Goal: Task Accomplishment & Management: Manage account settings

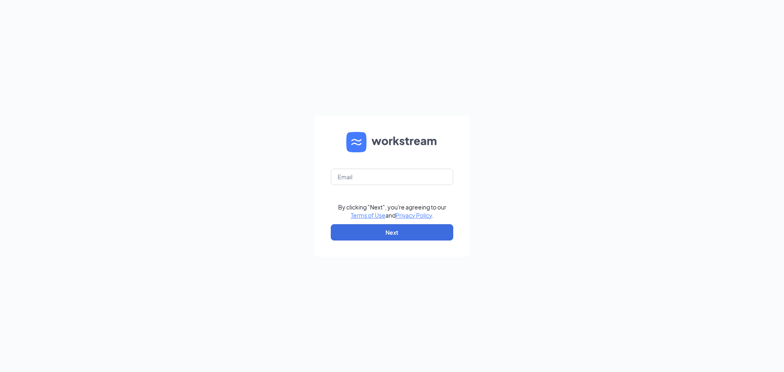
click at [365, 153] on form "By clicking "Next", you're agreeing to our Terms of Use and Privacy Policy . Ne…" at bounding box center [391, 186] width 155 height 141
click at [367, 180] on input "text" at bounding box center [392, 177] width 122 height 16
type input "kaitlyn@culvers.biz"
click at [419, 235] on button "Next" at bounding box center [392, 232] width 122 height 16
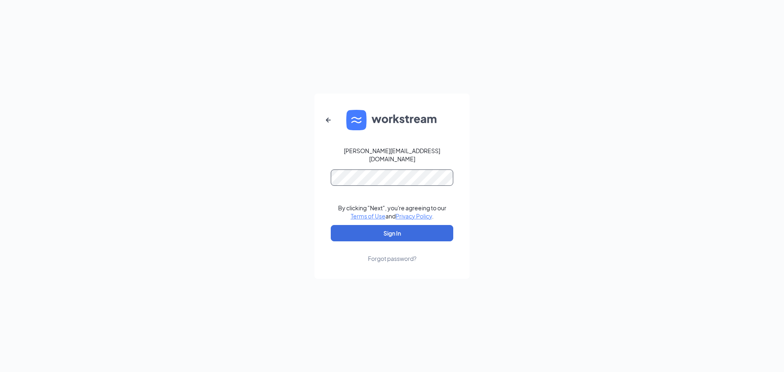
click at [331, 225] on button "Sign In" at bounding box center [392, 233] width 122 height 16
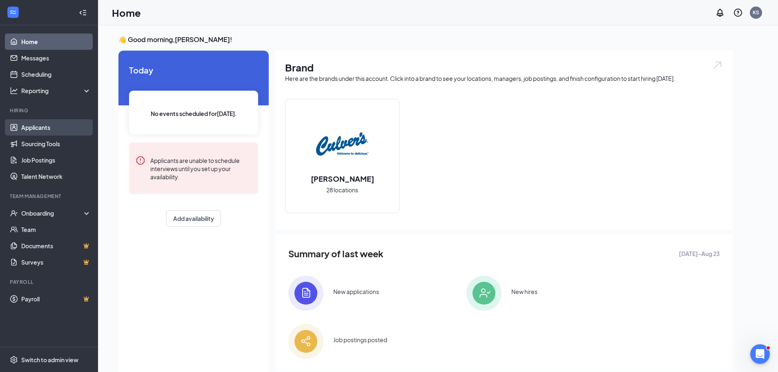
click at [29, 128] on link "Applicants" at bounding box center [56, 127] width 70 height 16
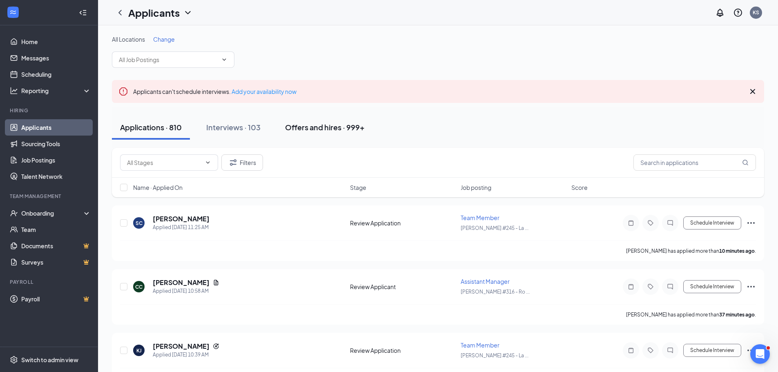
click at [353, 128] on div "Offers and hires · 999+" at bounding box center [325, 127] width 80 height 10
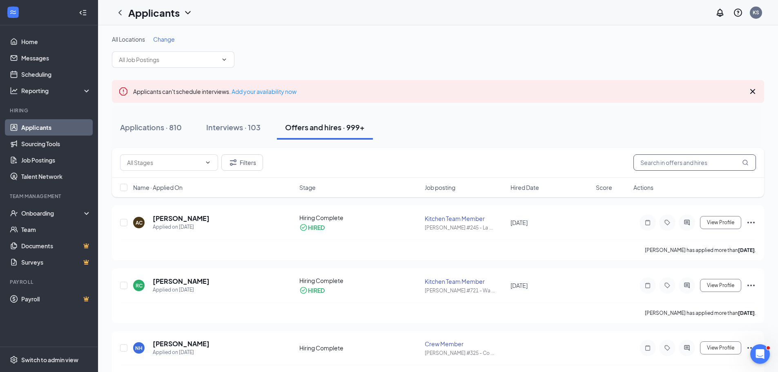
click at [685, 161] on input "text" at bounding box center [694, 162] width 122 height 16
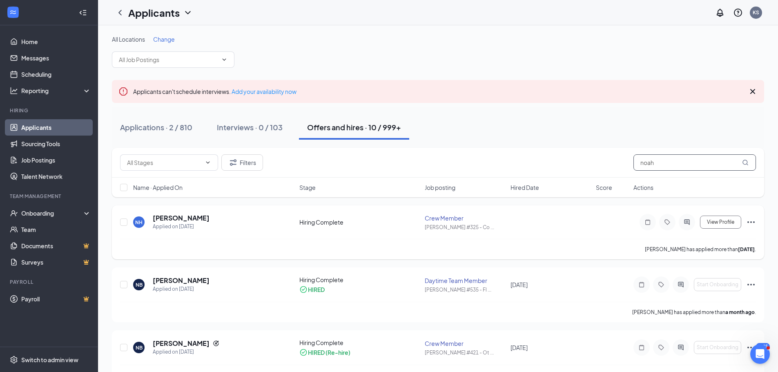
type input "noah"
click at [749, 220] on icon "Ellipses" at bounding box center [751, 222] width 10 height 10
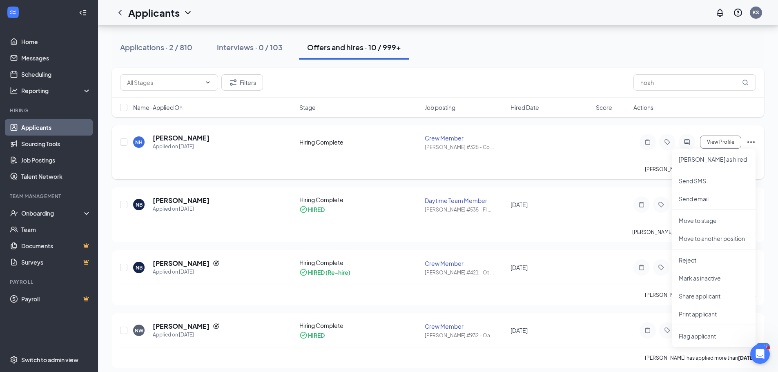
scroll to position [82, 0]
click at [712, 222] on p "Move to stage" at bounding box center [713, 219] width 70 height 8
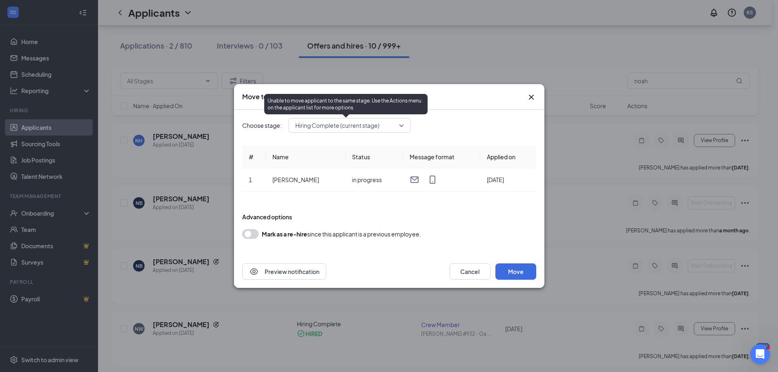
click at [333, 129] on span "Hiring Complete (current stage)" at bounding box center [337, 125] width 84 height 12
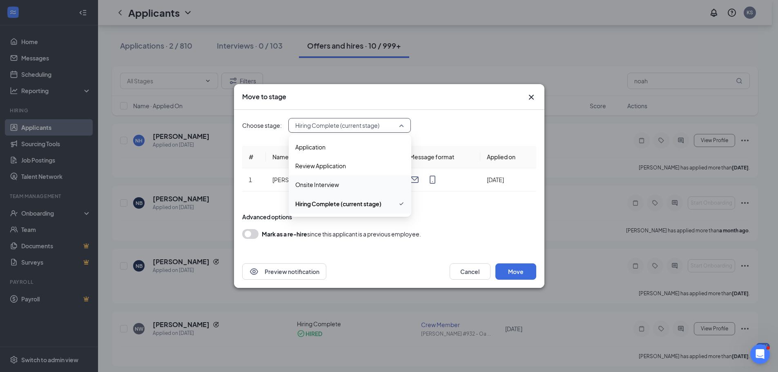
click at [339, 183] on span "Onsite Interview" at bounding box center [349, 184] width 109 height 9
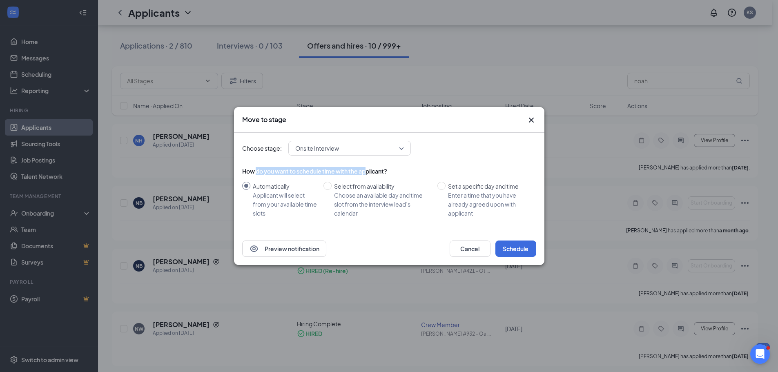
drag, startPoint x: 256, startPoint y: 173, endPoint x: 367, endPoint y: 170, distance: 111.1
click at [367, 170] on div "How do you want to schedule time with the applicant?" at bounding box center [389, 171] width 294 height 8
click at [302, 209] on div "Applicant will select from your available time slots" at bounding box center [285, 204] width 64 height 27
click at [250, 190] on input "Automatically Applicant will select from your available time slots" at bounding box center [246, 186] width 8 height 8
click at [352, 194] on div "Choose an available day and time slot from the interview lead’s calendar" at bounding box center [382, 204] width 97 height 27
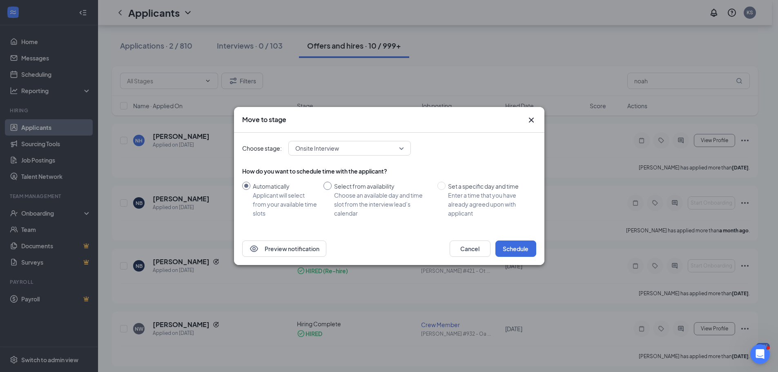
click at [331, 190] on input "Select from availability Choose an available day and time slot from the intervi…" at bounding box center [327, 186] width 8 height 8
radio input "true"
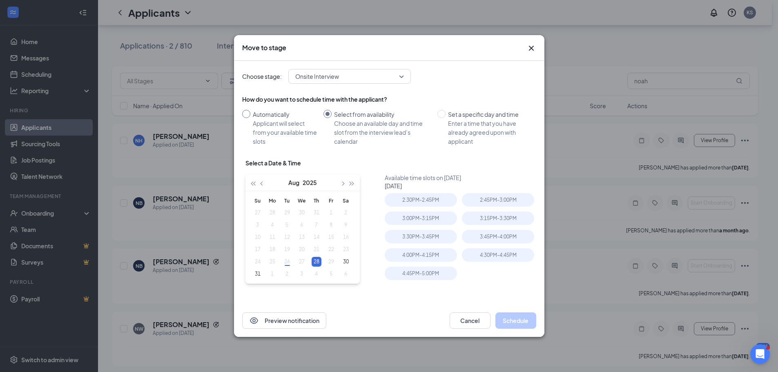
click at [272, 129] on div "Applicant will select from your available time slots" at bounding box center [285, 132] width 64 height 27
click at [250, 118] on input "Automatically Applicant will select from your available time slots" at bounding box center [246, 114] width 8 height 8
radio input "true"
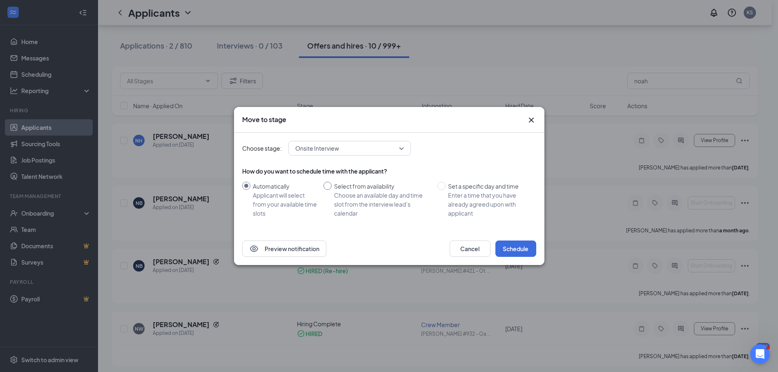
click at [349, 195] on div "Choose an available day and time slot from the interview lead’s calendar" at bounding box center [382, 204] width 97 height 27
click at [331, 190] on input "Select from availability Choose an available day and time slot from the intervi…" at bounding box center [327, 186] width 8 height 8
radio input "true"
radio input "false"
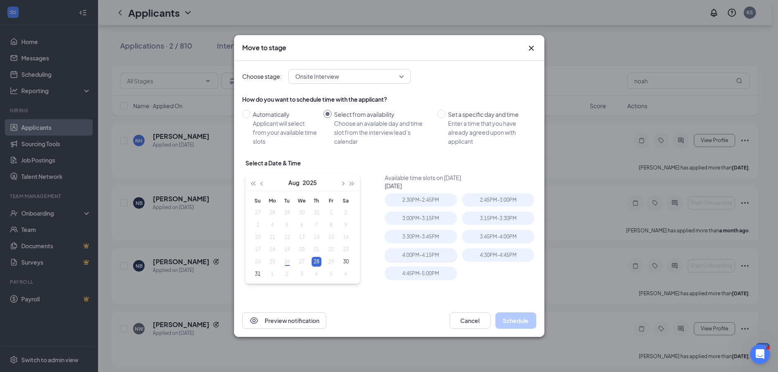
type input "[DATE]"
click at [264, 142] on div "Applicant will select from your available time slots" at bounding box center [285, 132] width 64 height 27
click at [250, 118] on input "Automatically Applicant will select from your available time slots" at bounding box center [246, 114] width 8 height 8
radio input "true"
radio input "false"
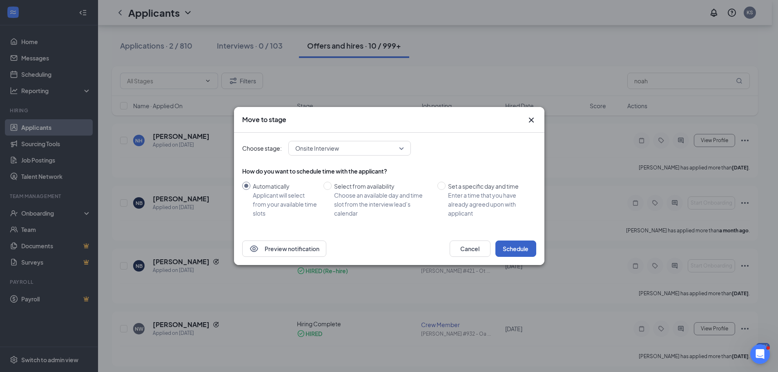
click at [504, 245] on button "Schedule" at bounding box center [515, 248] width 41 height 16
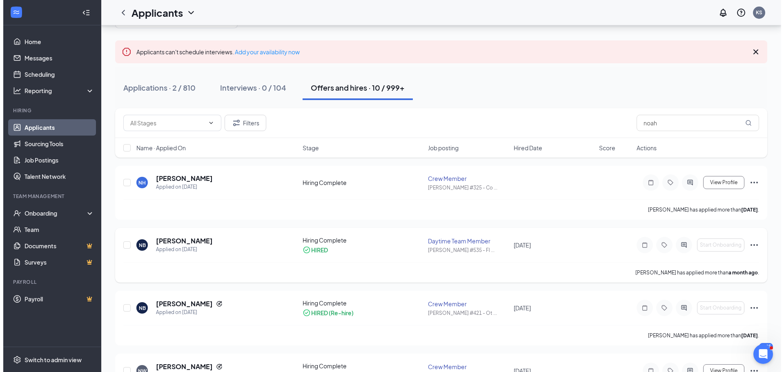
scroll to position [0, 0]
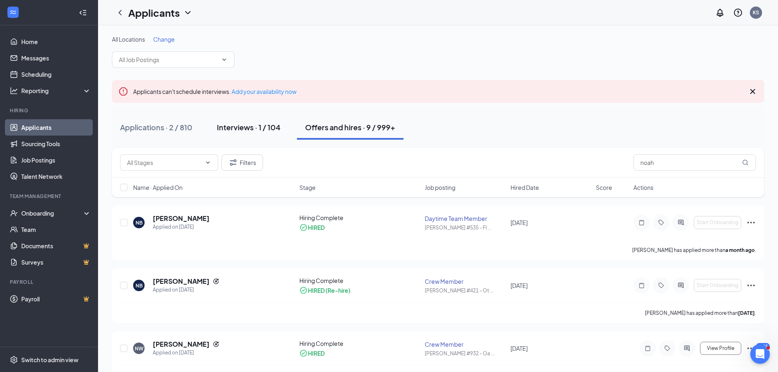
click at [246, 127] on div "Interviews · 1 / 104" at bounding box center [249, 127] width 64 height 10
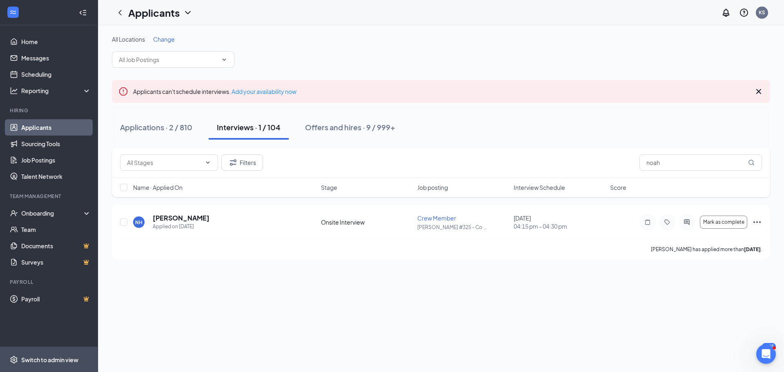
click at [49, 357] on div "Switch to admin view" at bounding box center [49, 360] width 57 height 8
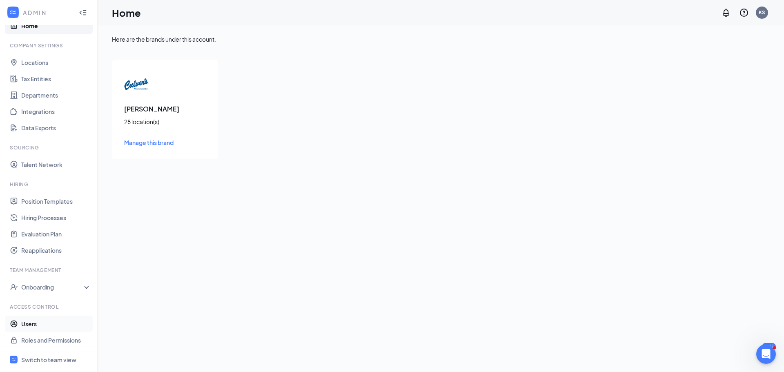
scroll to position [21, 0]
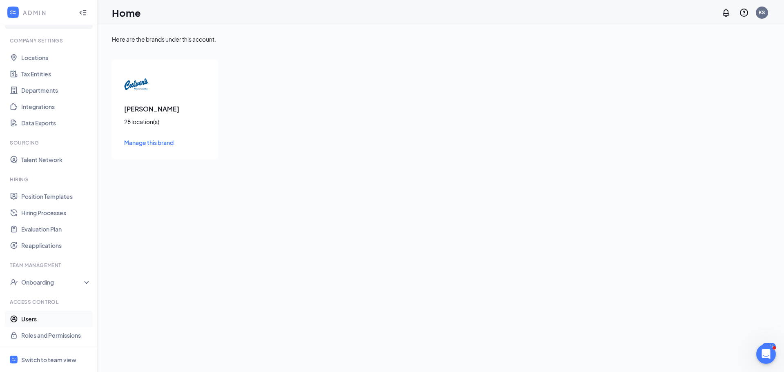
click at [21, 322] on link "Users" at bounding box center [56, 319] width 70 height 16
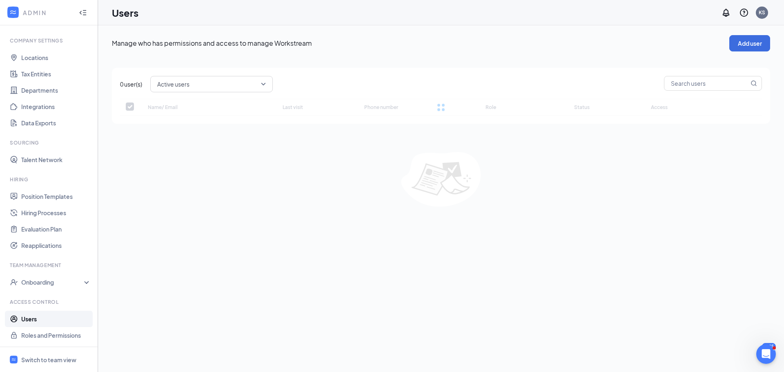
checkbox input "false"
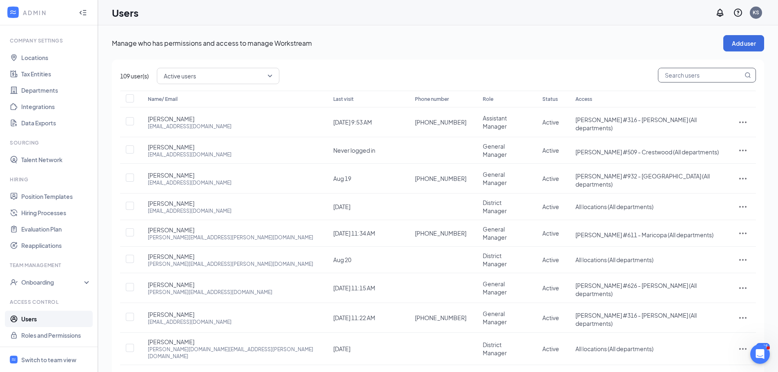
click at [678, 88] on div "109 user(s) Active users Name/ Email Last visit Phone number Role Status Access…" at bounding box center [438, 243] width 652 height 367
type input "[PERSON_NAME]"
checkbox input "true"
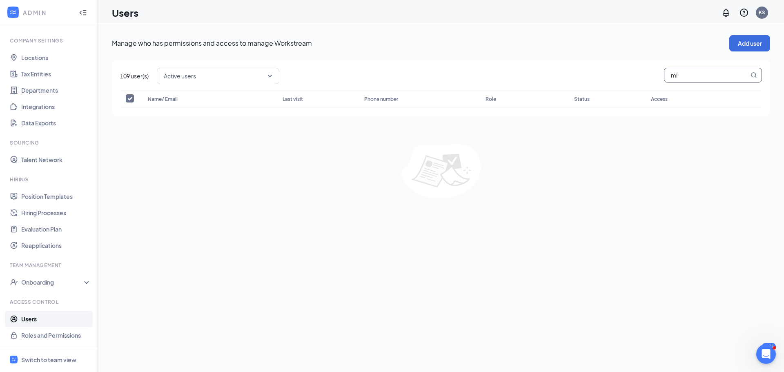
type input "m"
type input "mic"
checkbox input "false"
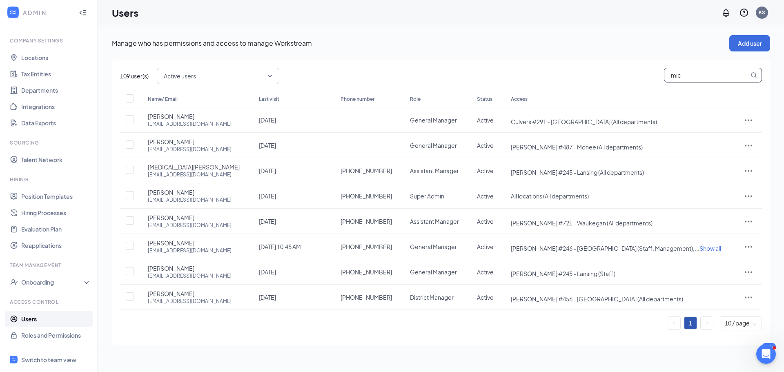
type input "mich"
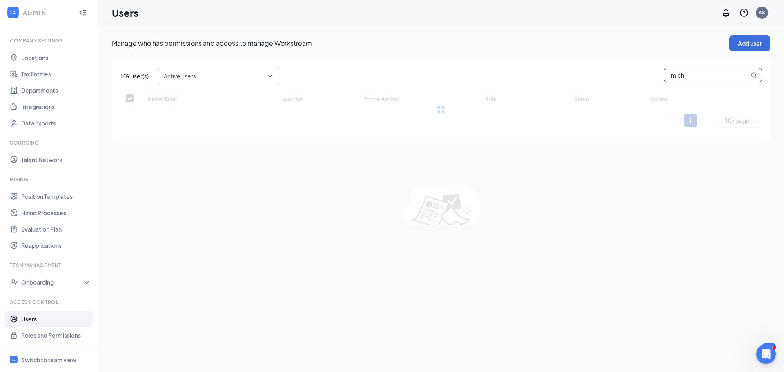
checkbox input "false"
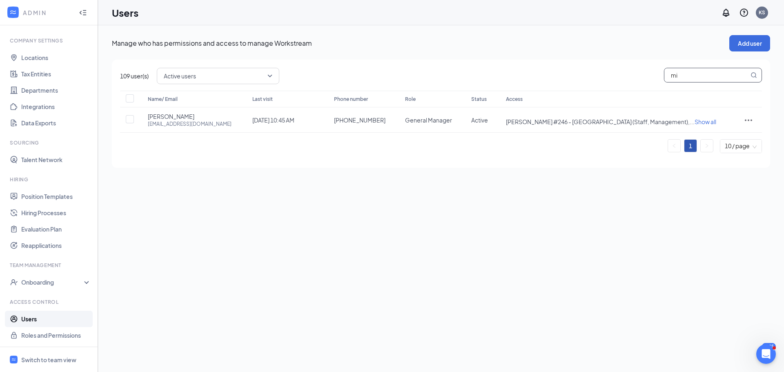
type input "m"
type input "cou"
checkbox input "true"
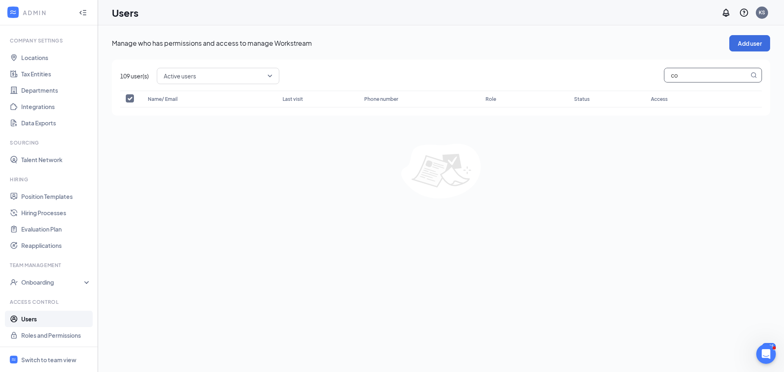
type input "c"
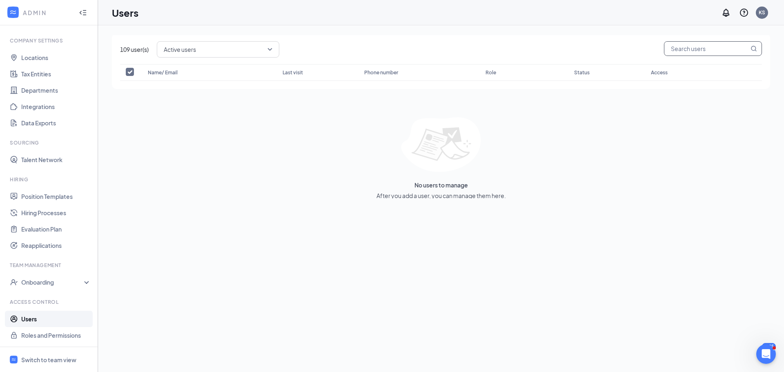
scroll to position [41, 0]
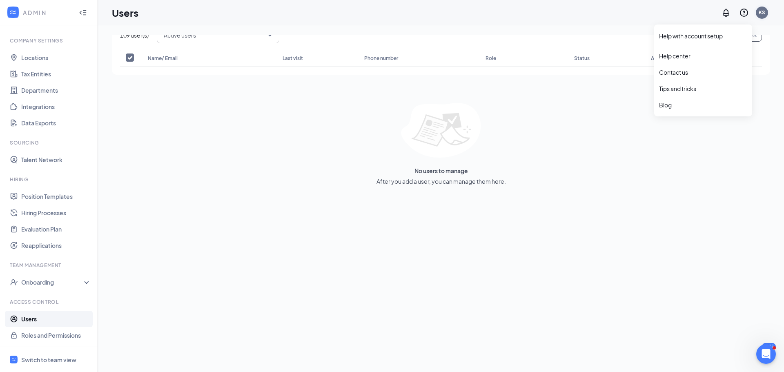
click at [761, 16] on div "KS" at bounding box center [762, 13] width 12 height 12
click at [762, 15] on div "KS" at bounding box center [761, 12] width 7 height 7
click at [686, 140] on li "Log out" at bounding box center [721, 133] width 98 height 16
